Goal: Transaction & Acquisition: Purchase product/service

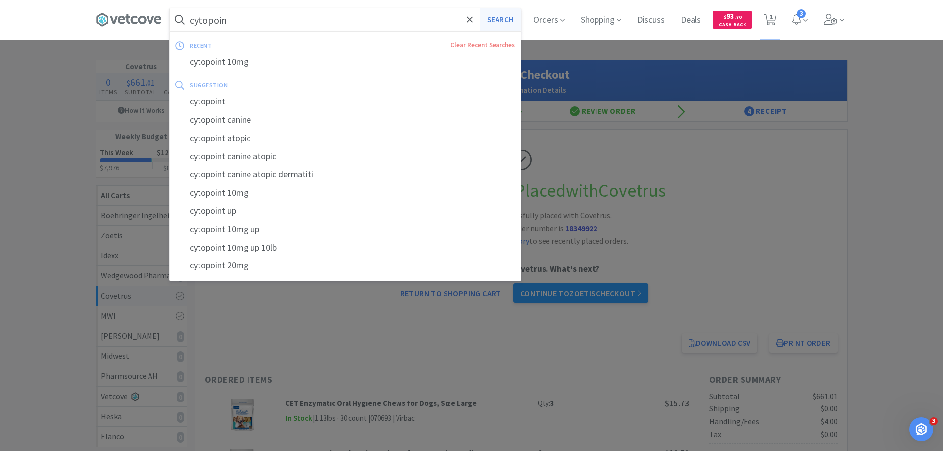
type input "cytopoin"
click at [503, 17] on button "Search" at bounding box center [500, 19] width 41 height 23
select select "10"
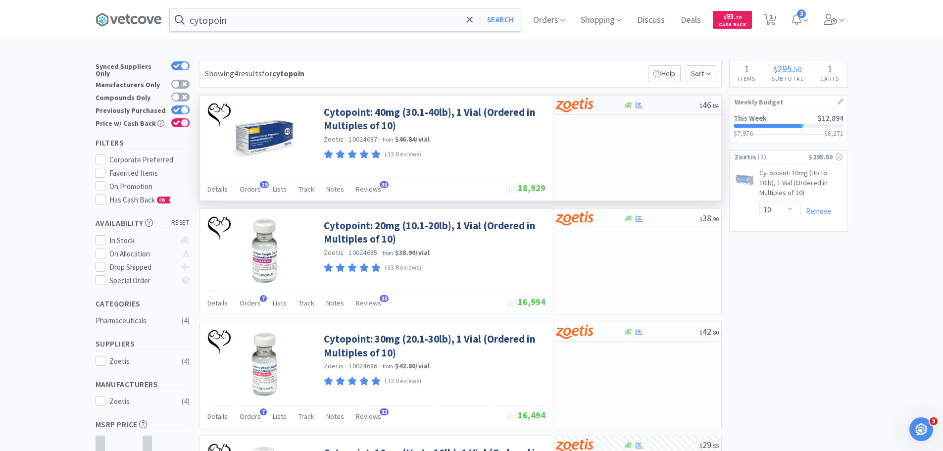
click at [609, 104] on div at bounding box center [583, 105] width 54 height 17
select select "10"
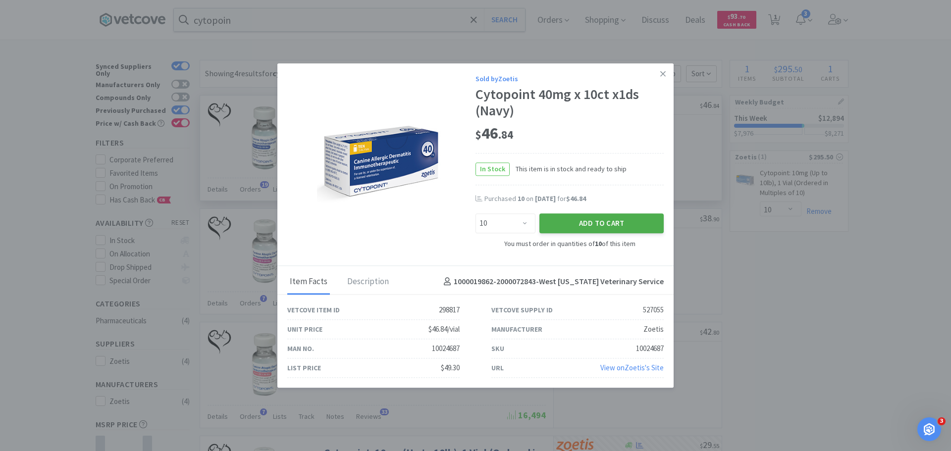
click at [608, 224] on button "Add to Cart" at bounding box center [601, 224] width 124 height 20
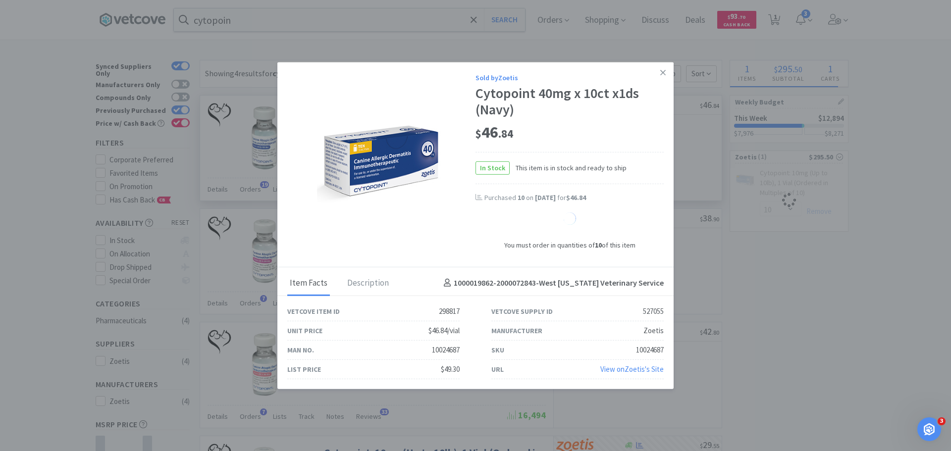
select select "10"
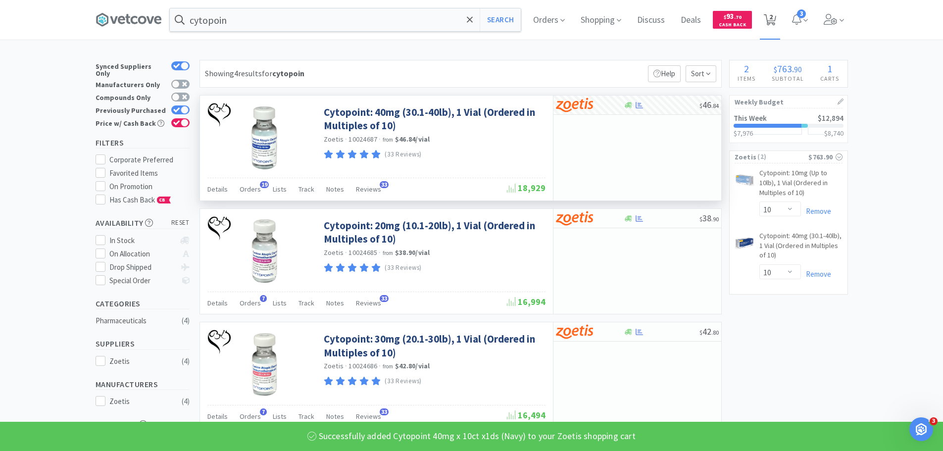
click at [772, 18] on icon at bounding box center [770, 19] width 12 height 11
select select "10"
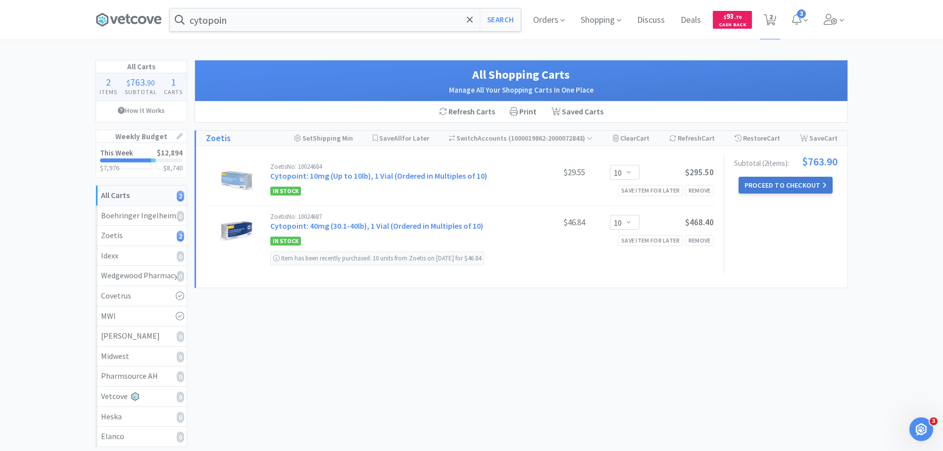
click at [769, 192] on button "Proceed to Checkout" at bounding box center [786, 185] width 94 height 17
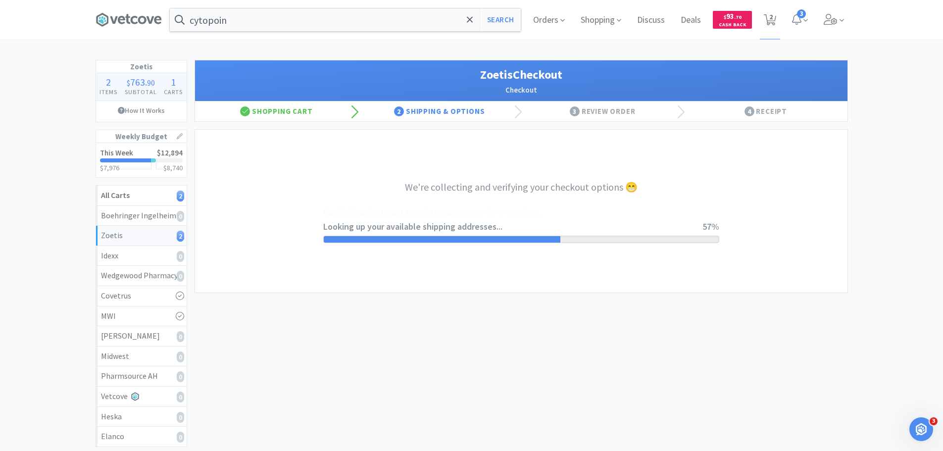
select select "invoice"
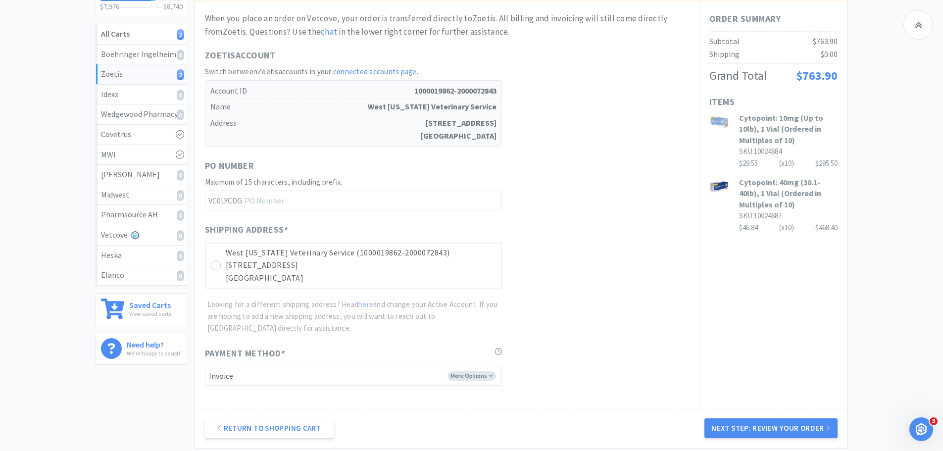
scroll to position [248, 0]
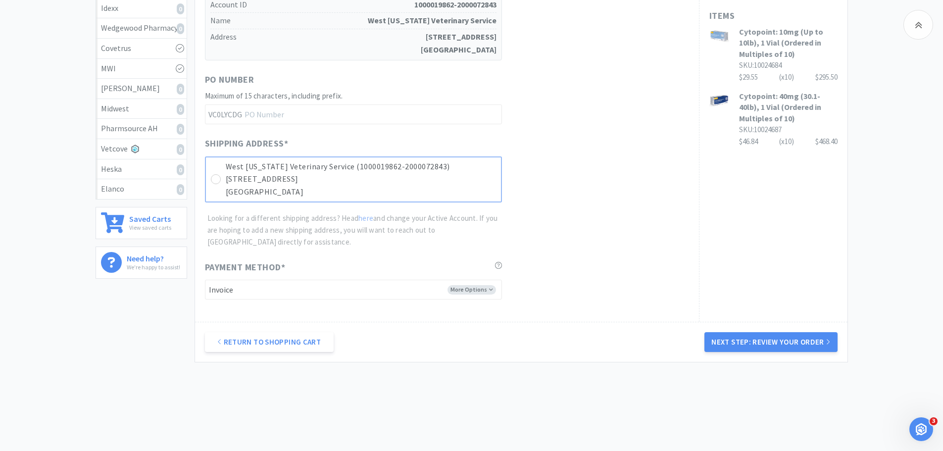
click at [210, 180] on div "West [US_STATE] Veterinary Service (1000019862-2000072843) [STREET_ADDRESS]" at bounding box center [353, 179] width 297 height 46
click at [769, 337] on button "Next Step: Review Your Order" at bounding box center [771, 342] width 133 height 20
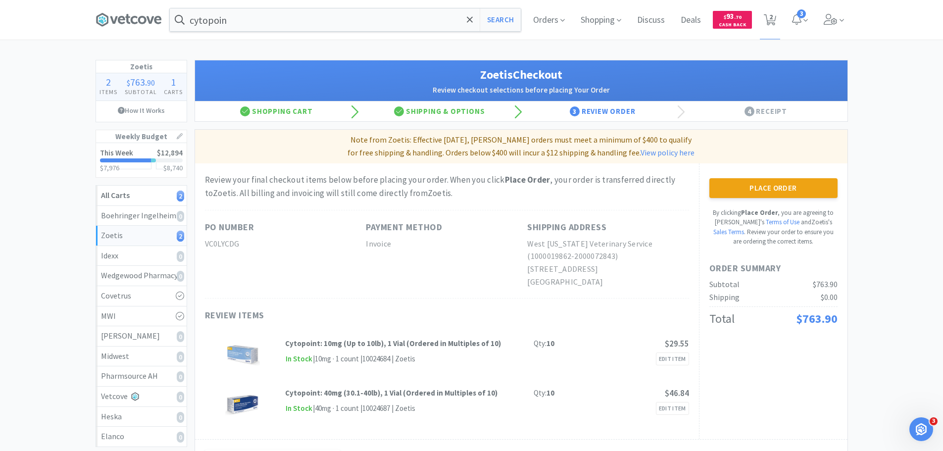
scroll to position [50, 0]
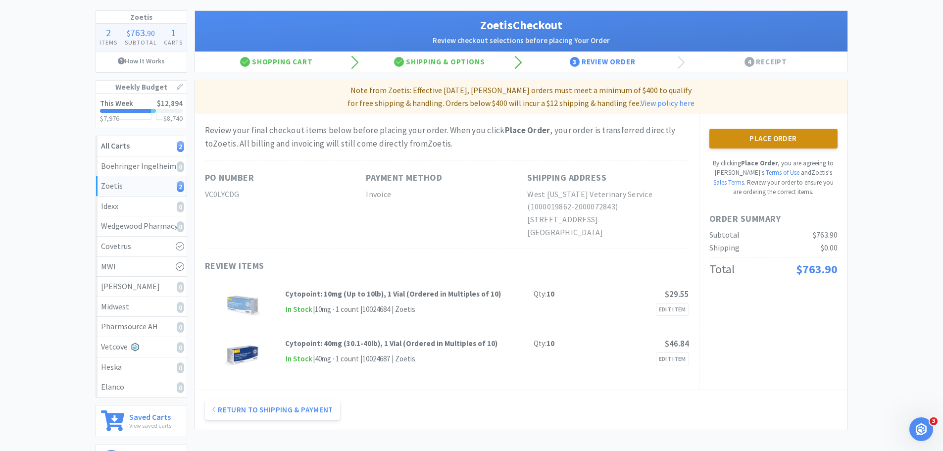
click at [779, 142] on button "Place Order" at bounding box center [774, 139] width 128 height 20
